Goal: Information Seeking & Learning: Learn about a topic

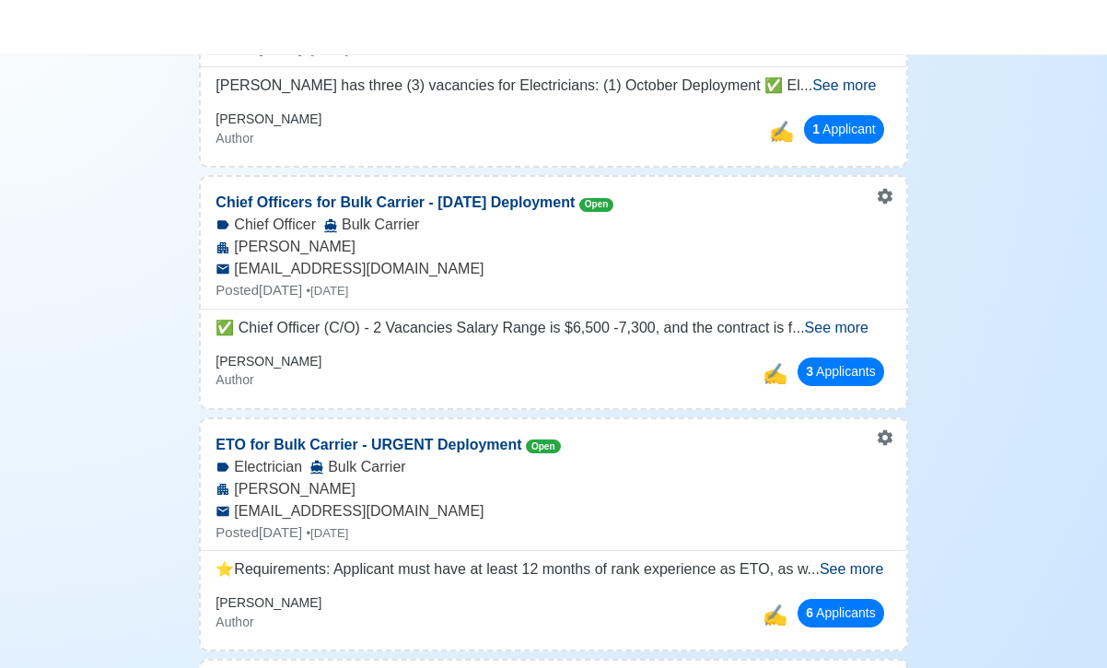
scroll to position [376, 0]
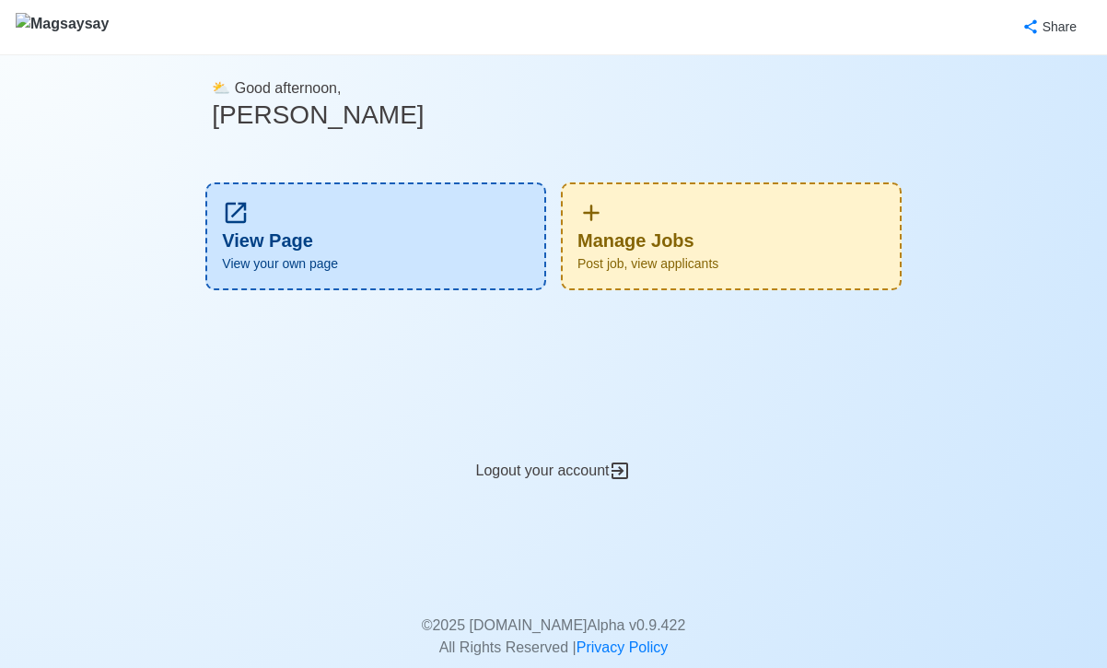
click at [731, 230] on div "Manage Jobs Post job, view applicants" at bounding box center [731, 236] width 341 height 108
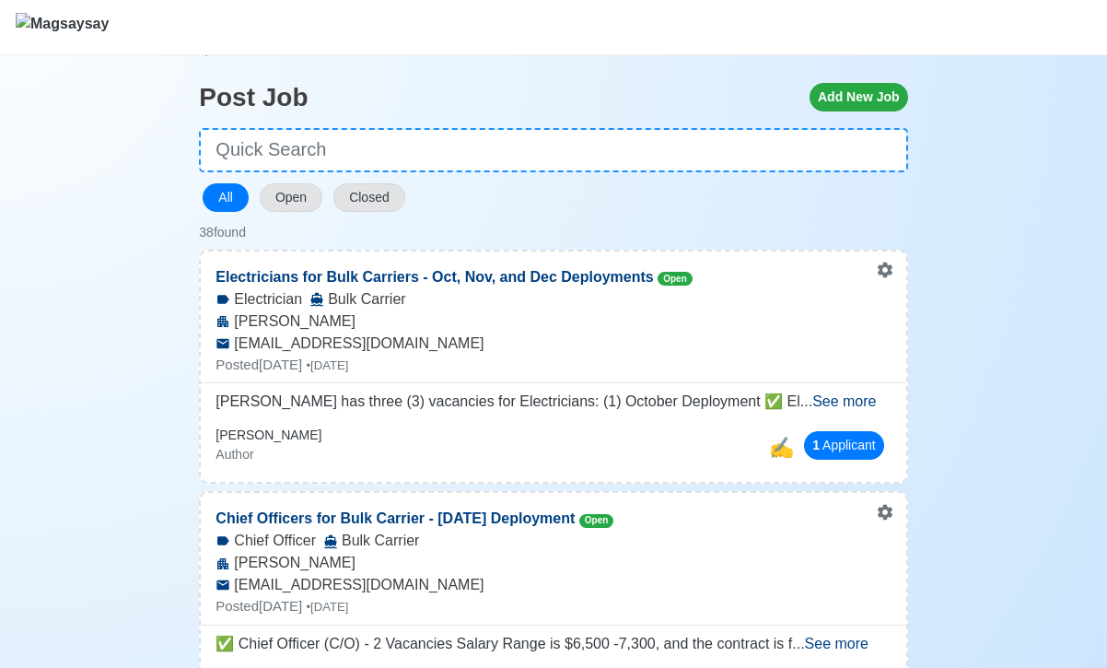
scroll to position [89, 0]
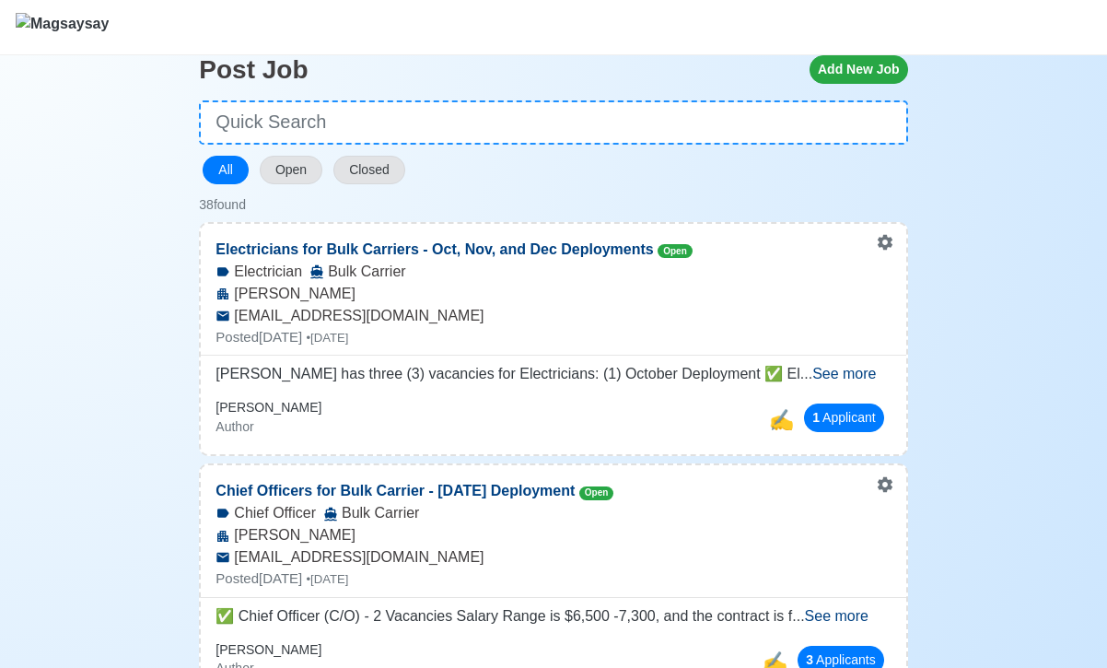
click at [831, 376] on span "See more" at bounding box center [844, 374] width 64 height 16
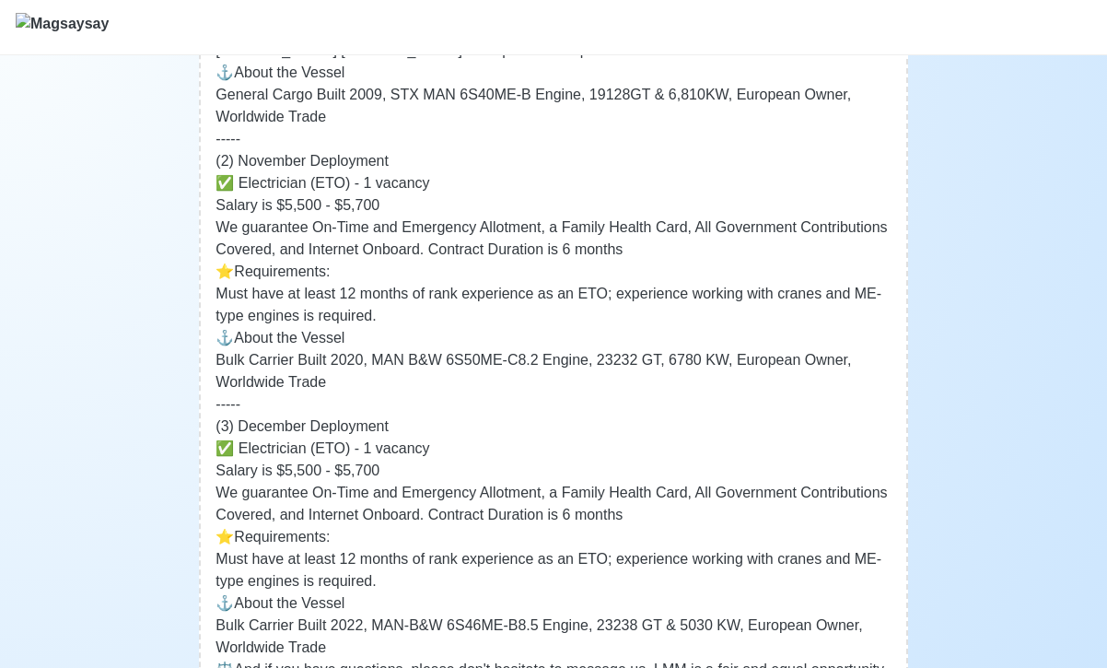
scroll to position [734, 0]
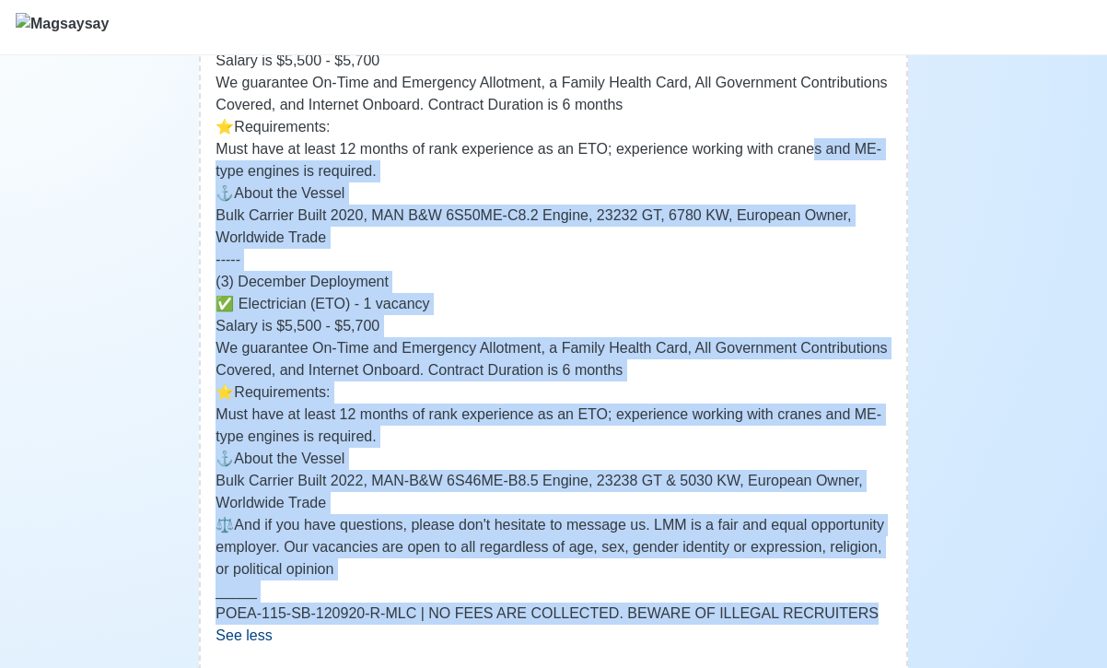
drag, startPoint x: 851, startPoint y: 613, endPoint x: 821, endPoint y: 152, distance: 462.3
click at [821, 152] on span "Lydia Mar Manila has three (3) vacancies for Electricians: (1) October Deployme…" at bounding box center [552, 171] width 675 height 906
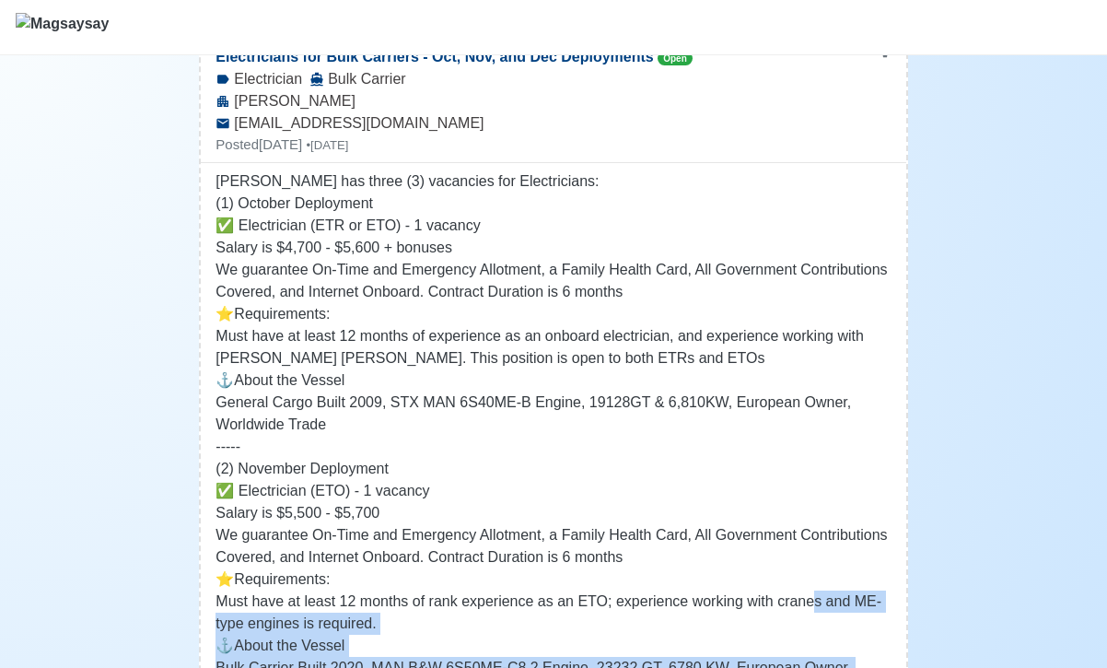
scroll to position [270, 0]
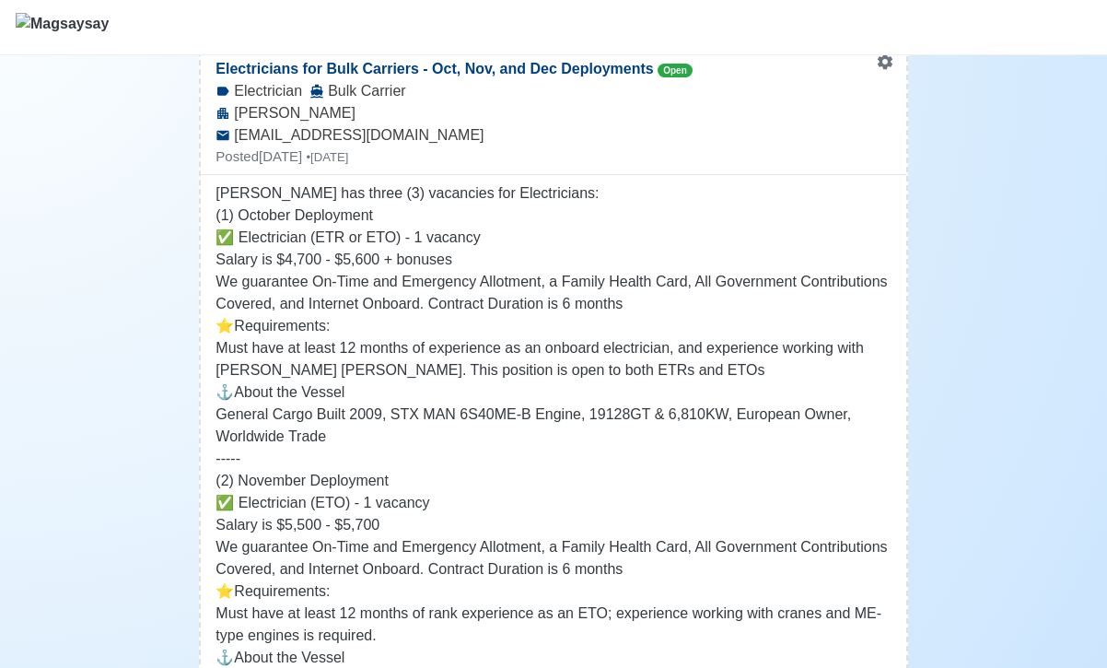
click at [304, 226] on p "(1) October Deployment" at bounding box center [552, 215] width 675 height 22
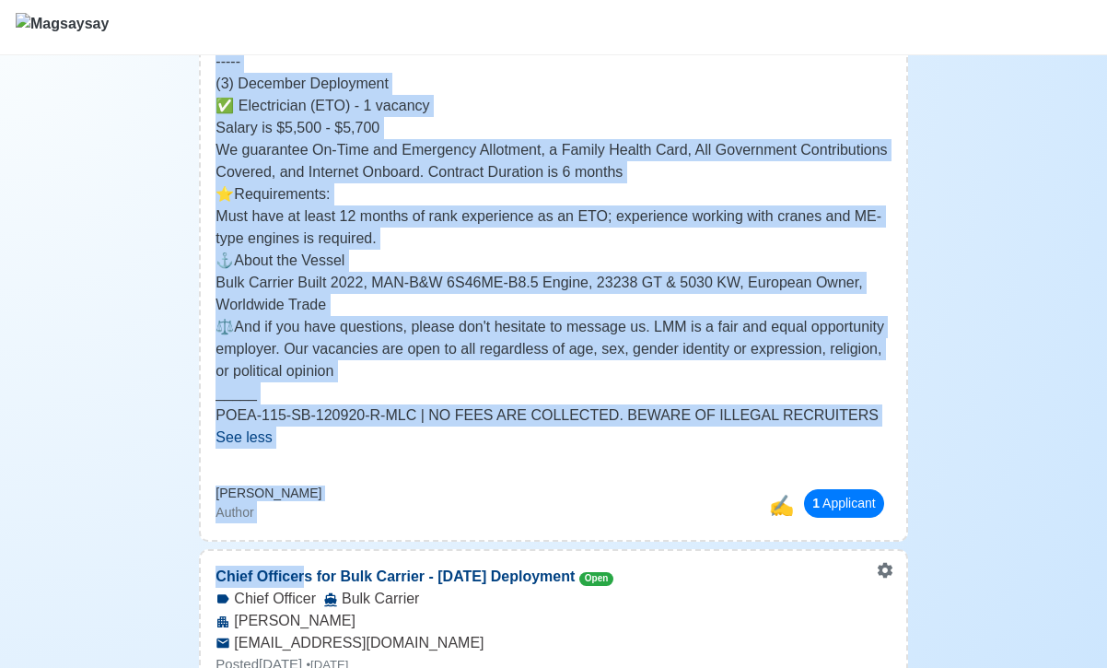
scroll to position [933, 0]
drag, startPoint x: 213, startPoint y: 210, endPoint x: 322, endPoint y: 432, distance: 247.5
copy div "(1) October Deployment ✅ Electrician (ETR or ETO) - 1 vacancy Salary is $4,700 …"
